Goal: Task Accomplishment & Management: Manage account settings

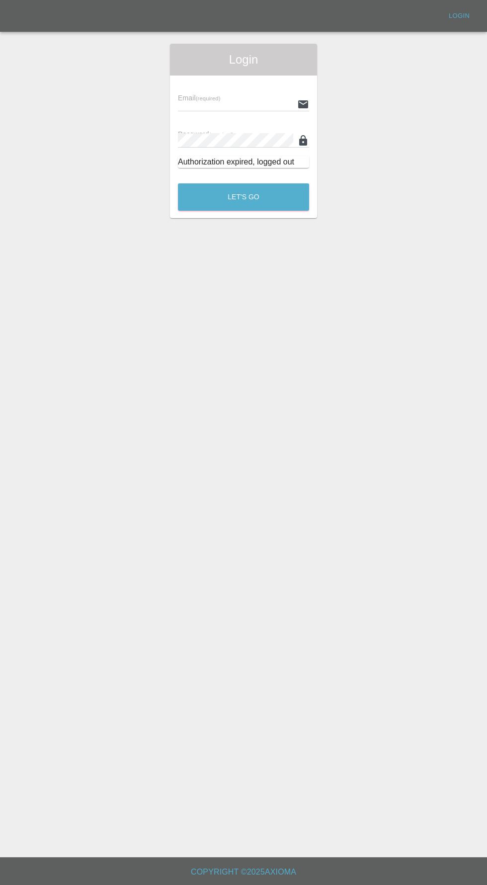
click at [205, 101] on input "text" at bounding box center [235, 104] width 115 height 14
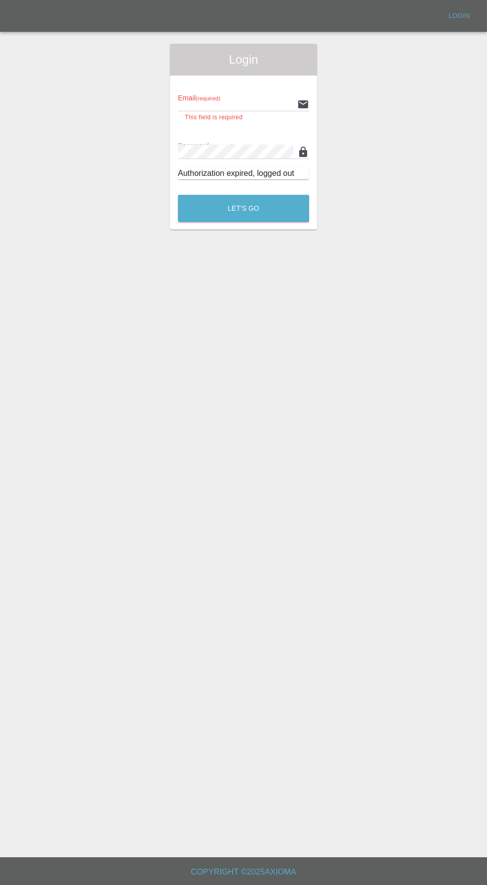
type input "[EMAIL_ADDRESS][DOMAIN_NAME]"
click at [178, 195] on button "Let's Go" at bounding box center [243, 208] width 131 height 27
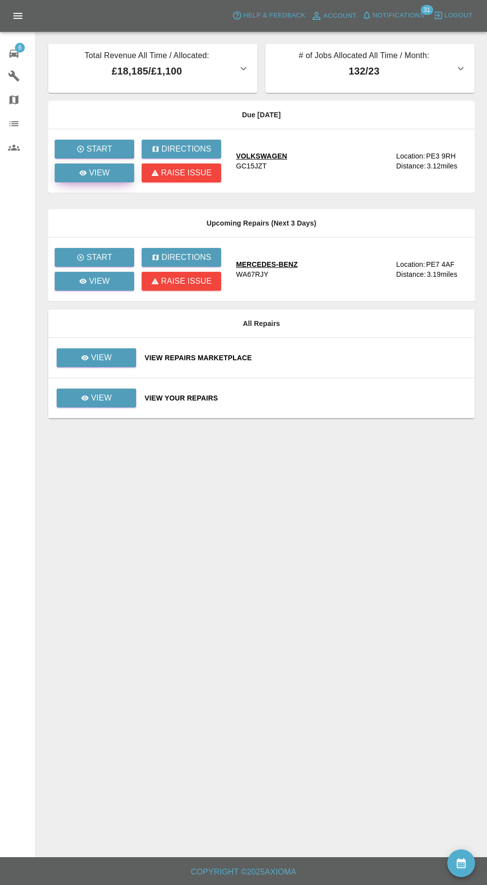
click at [83, 172] on icon at bounding box center [82, 172] width 7 height 5
click at [83, 403] on div "View" at bounding box center [96, 398] width 31 height 12
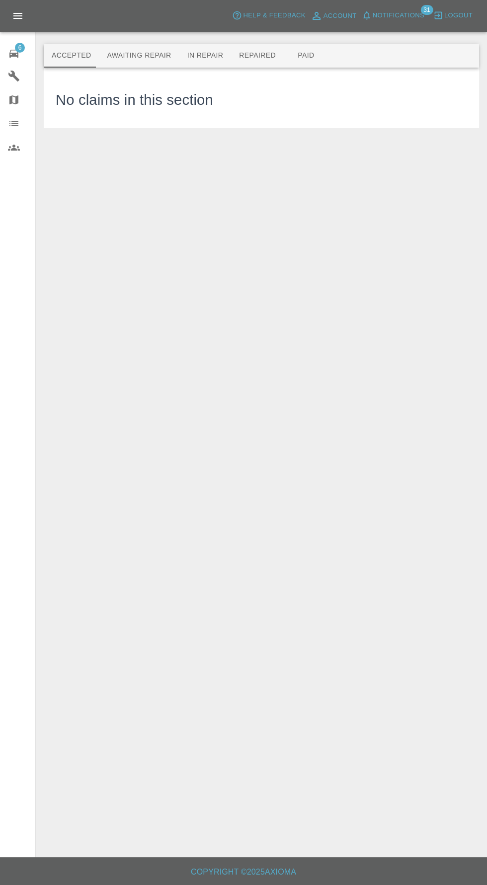
click at [128, 56] on button "Awaiting Repair" at bounding box center [139, 56] width 80 height 24
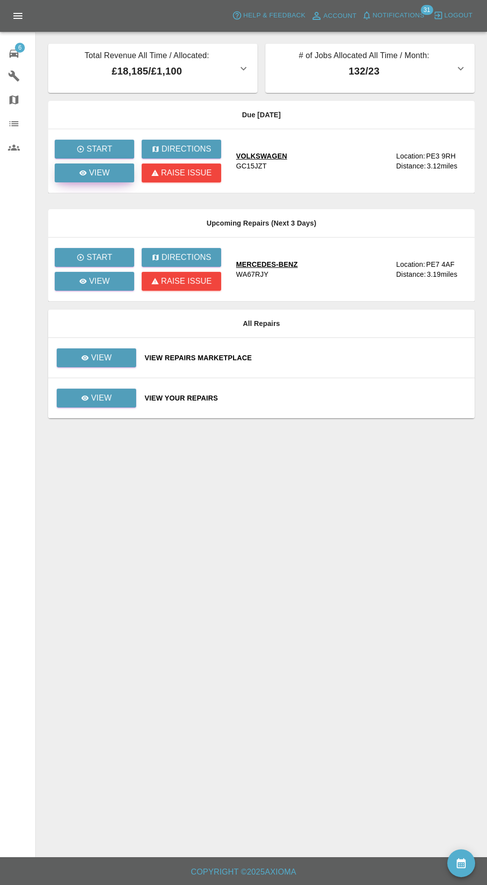
click at [90, 173] on p "View" at bounding box center [99, 173] width 21 height 12
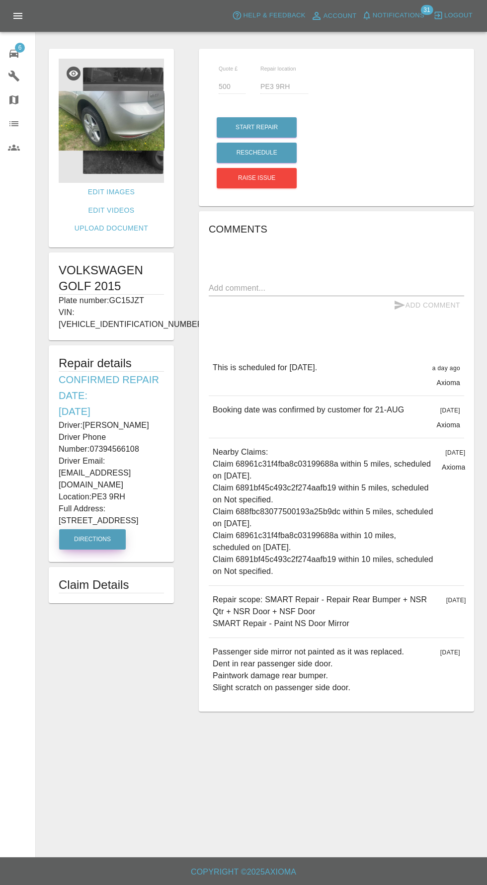
click at [80, 529] on button "Directions" at bounding box center [92, 539] width 67 height 20
click at [416, 17] on span "Notifications" at bounding box center [399, 15] width 52 height 11
